Goal: Task Accomplishment & Management: Use online tool/utility

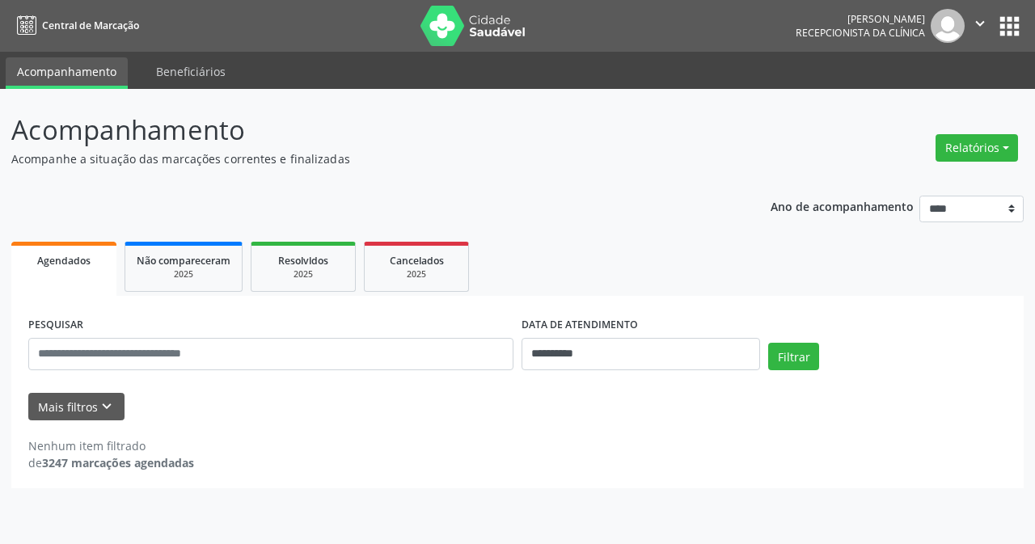
click at [970, 149] on button "Relatórios" at bounding box center [976, 147] width 82 height 27
click at [894, 182] on link "Agendamentos" at bounding box center [932, 182] width 174 height 23
select select "*"
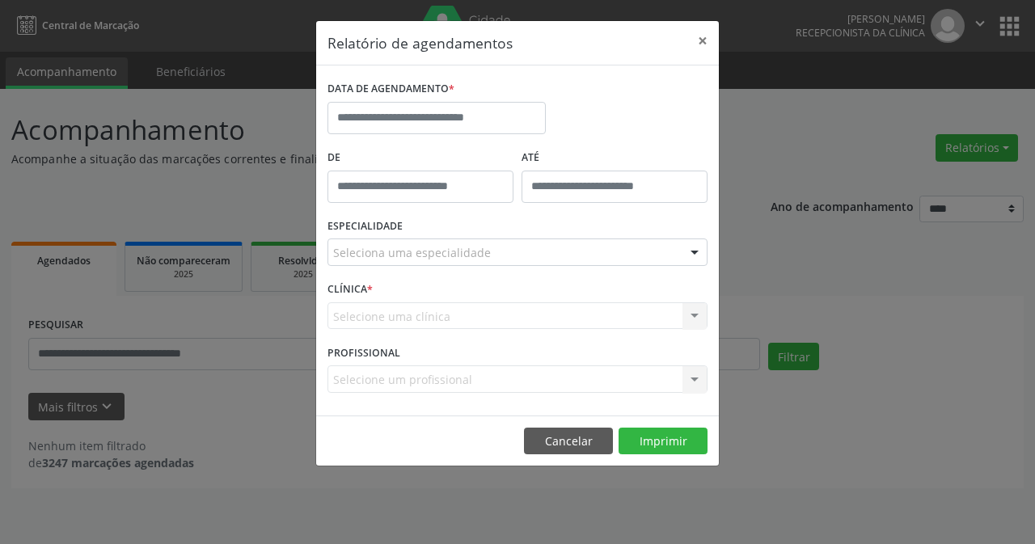
click at [437, 101] on label "DATA DE AGENDAMENTO *" at bounding box center [390, 89] width 127 height 25
click at [443, 112] on input "text" at bounding box center [436, 118] width 218 height 32
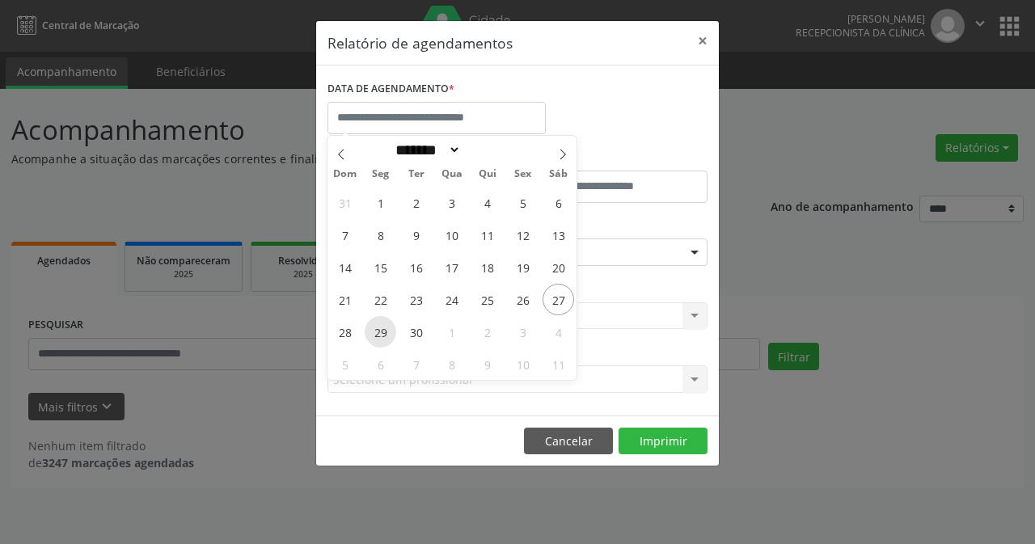
click at [382, 333] on span "29" at bounding box center [381, 332] width 32 height 32
type input "**********"
click at [382, 333] on span "29" at bounding box center [381, 332] width 32 height 32
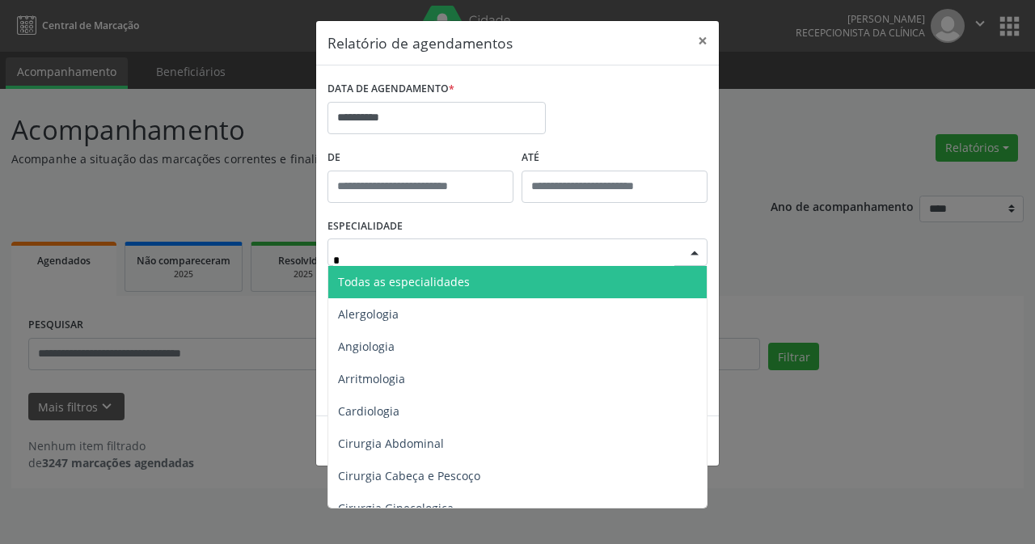
type input "**"
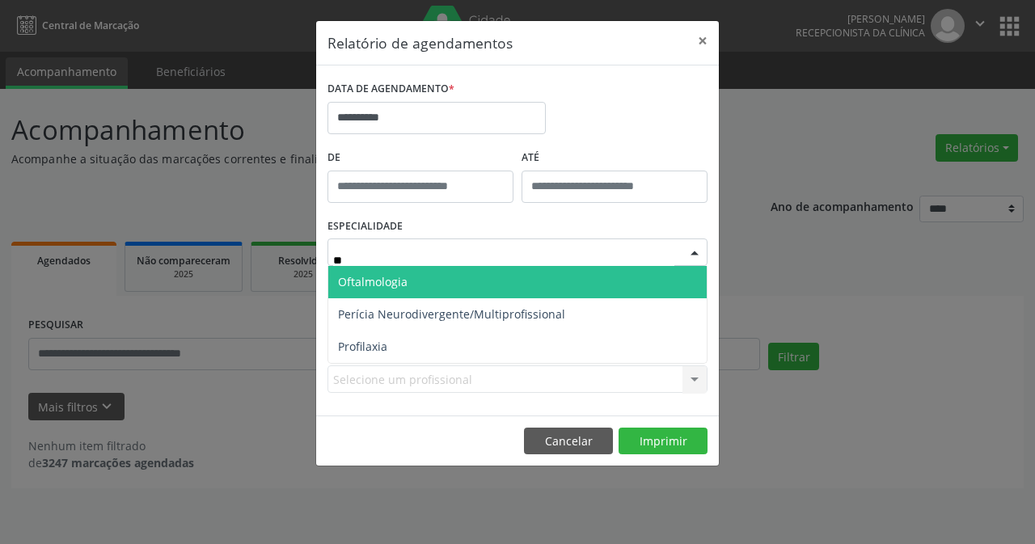
click at [443, 285] on span "Oftalmologia" at bounding box center [517, 282] width 378 height 32
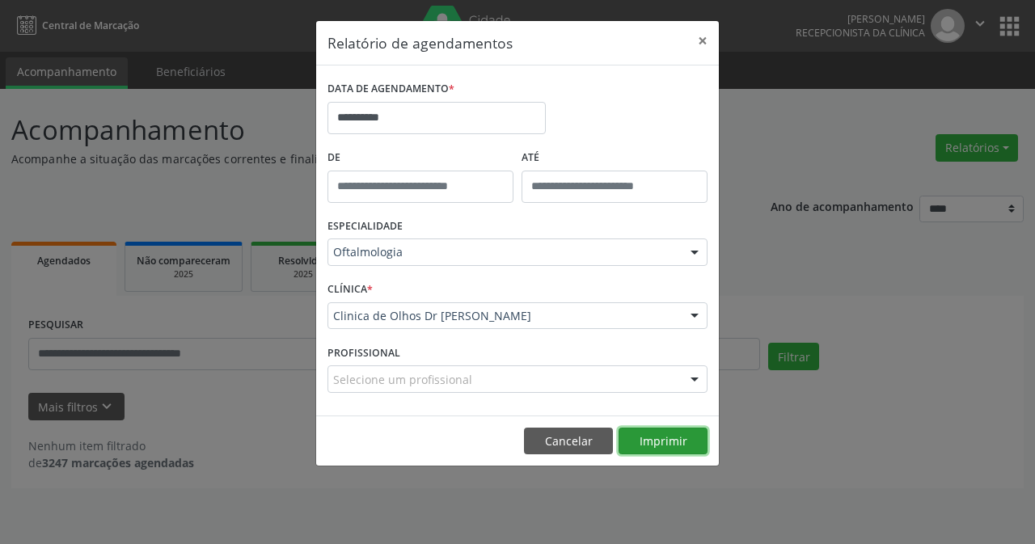
click at [669, 437] on button "Imprimir" at bounding box center [662, 441] width 89 height 27
